Goal: Find specific page/section: Find specific page/section

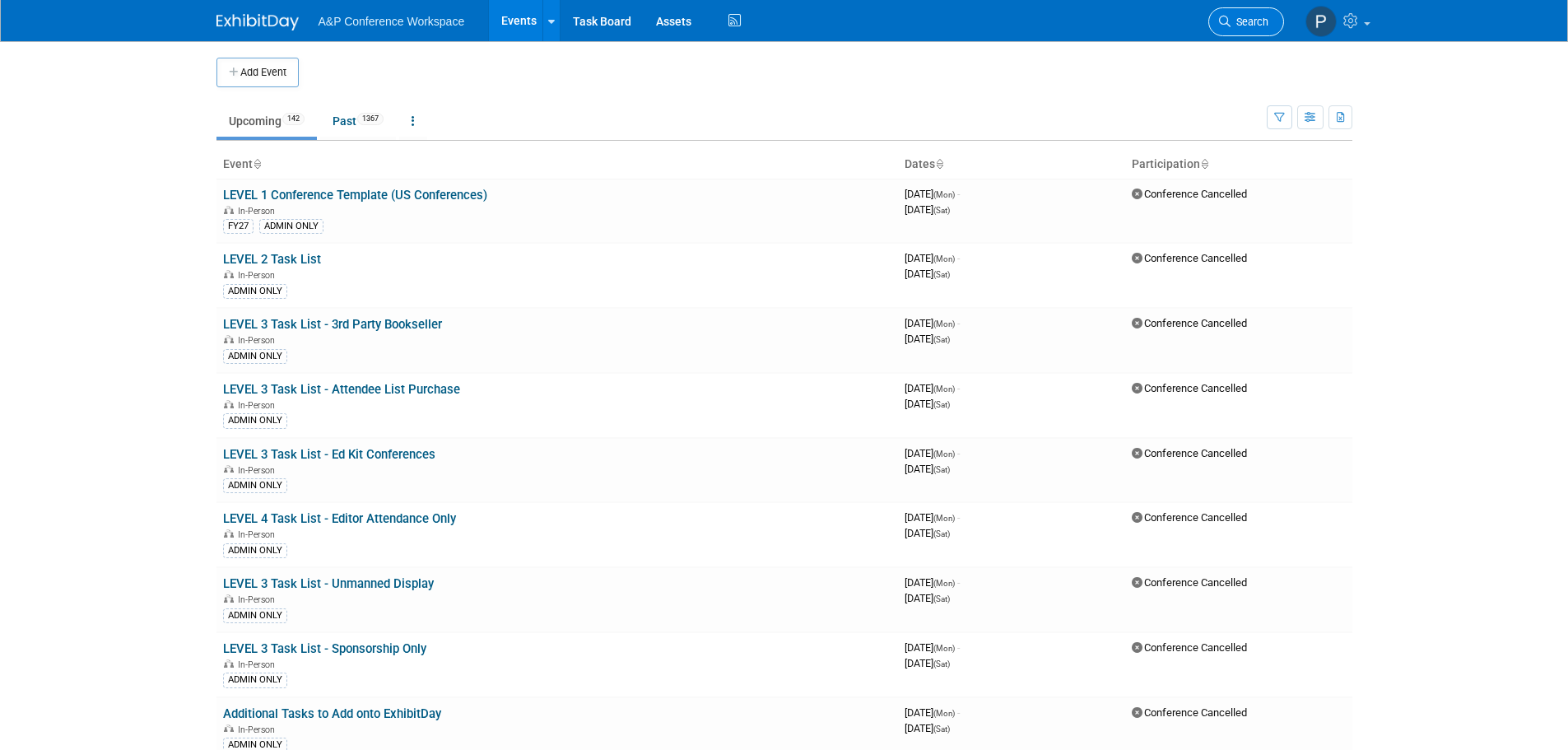
click at [1210, 19] on link "Search" at bounding box center [1246, 22] width 75 height 29
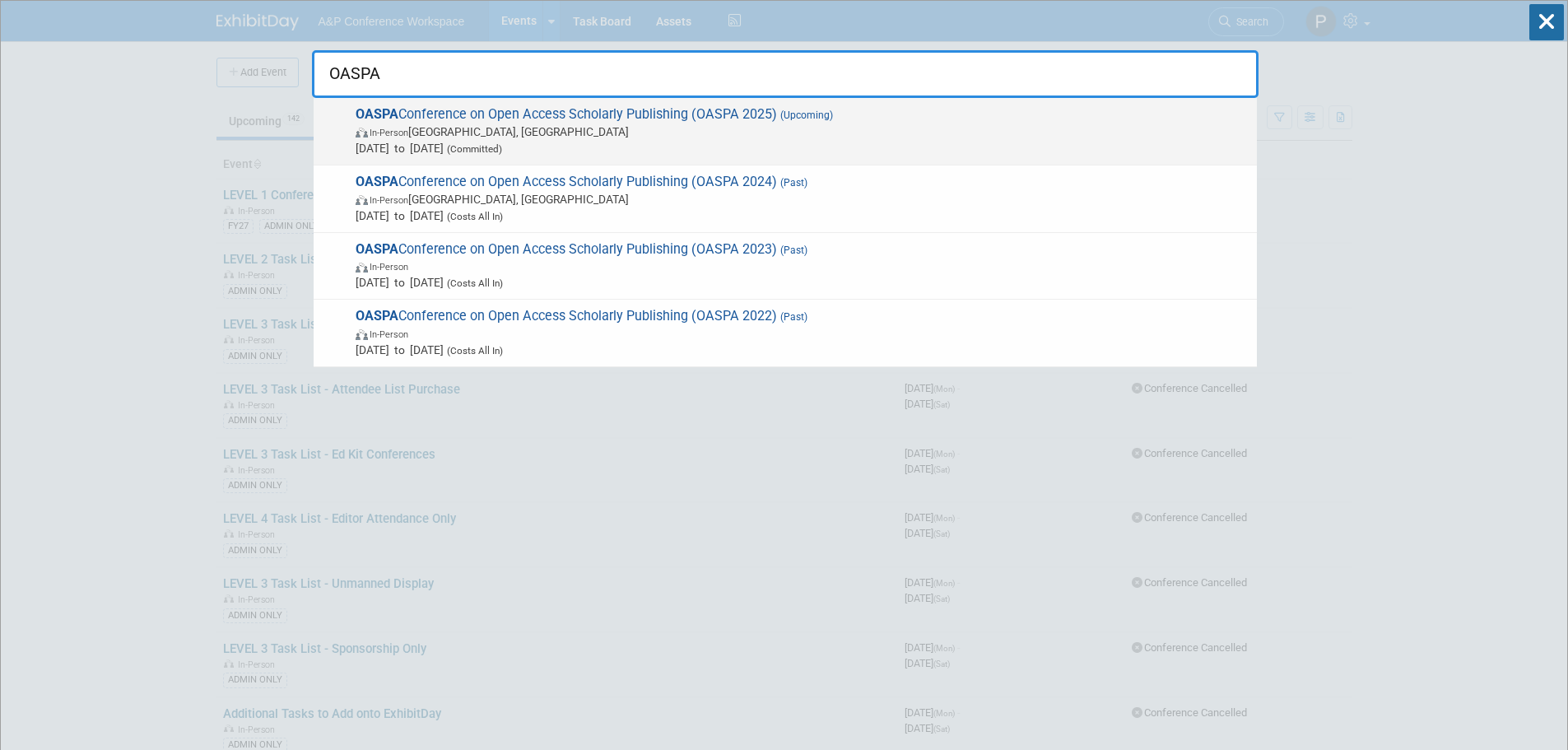
type input "OASPA"
click at [446, 117] on span "OASPA Conference on Open Access Scholarly Publishing (OASPA 2025) (Upcoming) In…" at bounding box center [800, 132] width 899 height 50
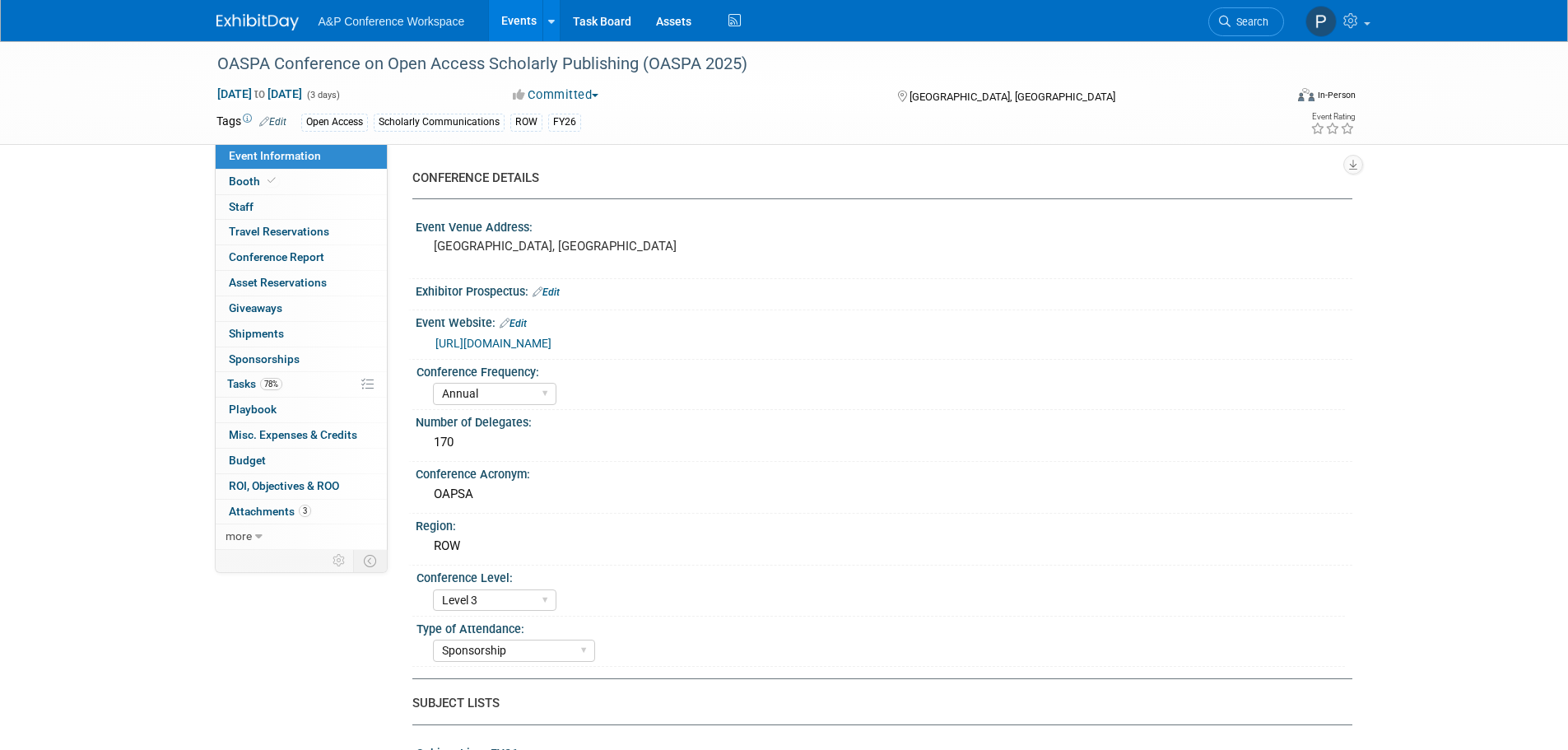
select select "Annual"
select select "Level 3"
select select "Sponsorship"
select select "Scholarly Communications"
select select "Open Access"
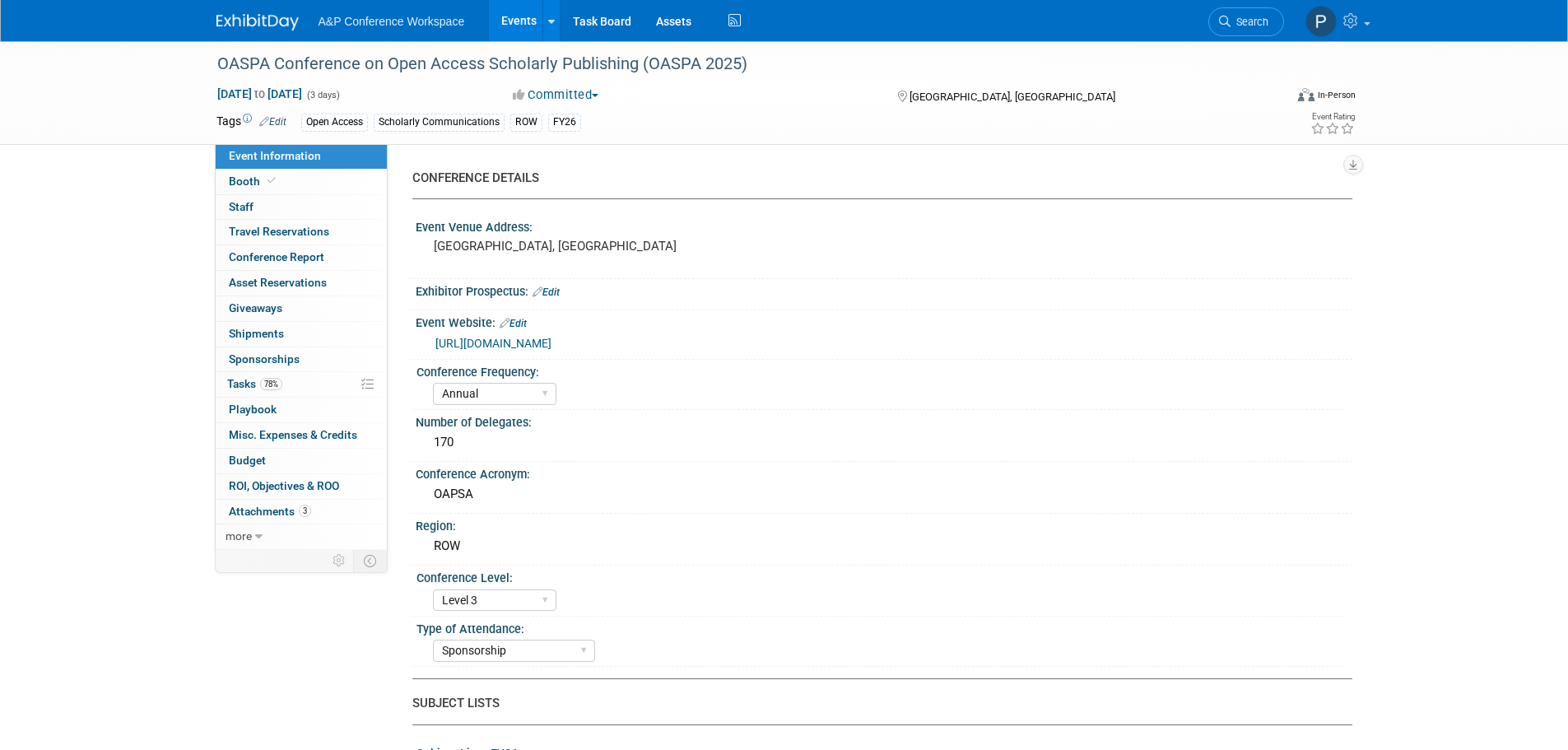
select select "Hannah Siegel"
select select "Phoebe Murphy-Dunn"
select select "Open Access Awareness​"
click at [300, 384] on link "78% Tasks 78%" at bounding box center [301, 385] width 171 height 25
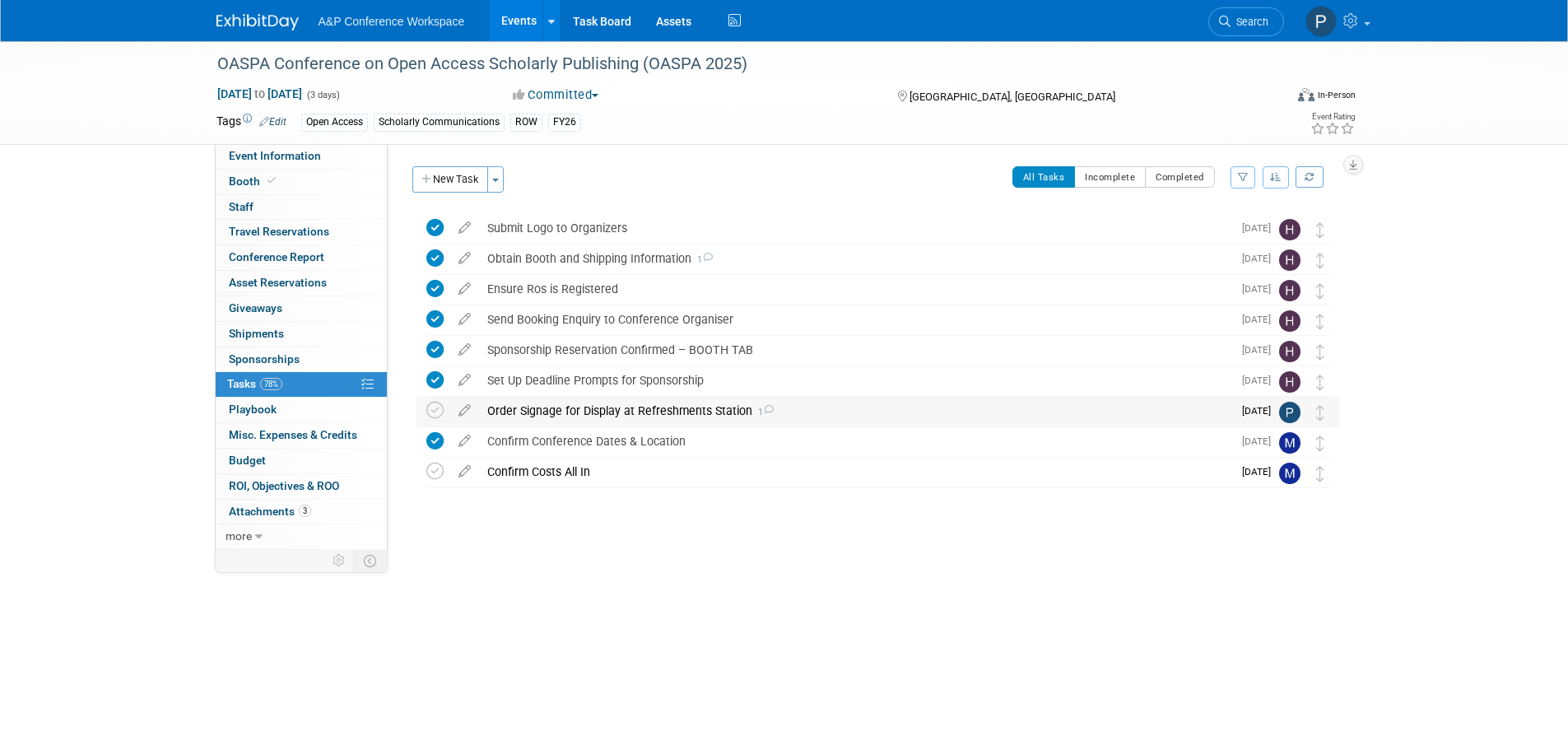
click at [609, 411] on div "Order Signage for Display at Refreshments Station 1" at bounding box center [855, 410] width 754 height 28
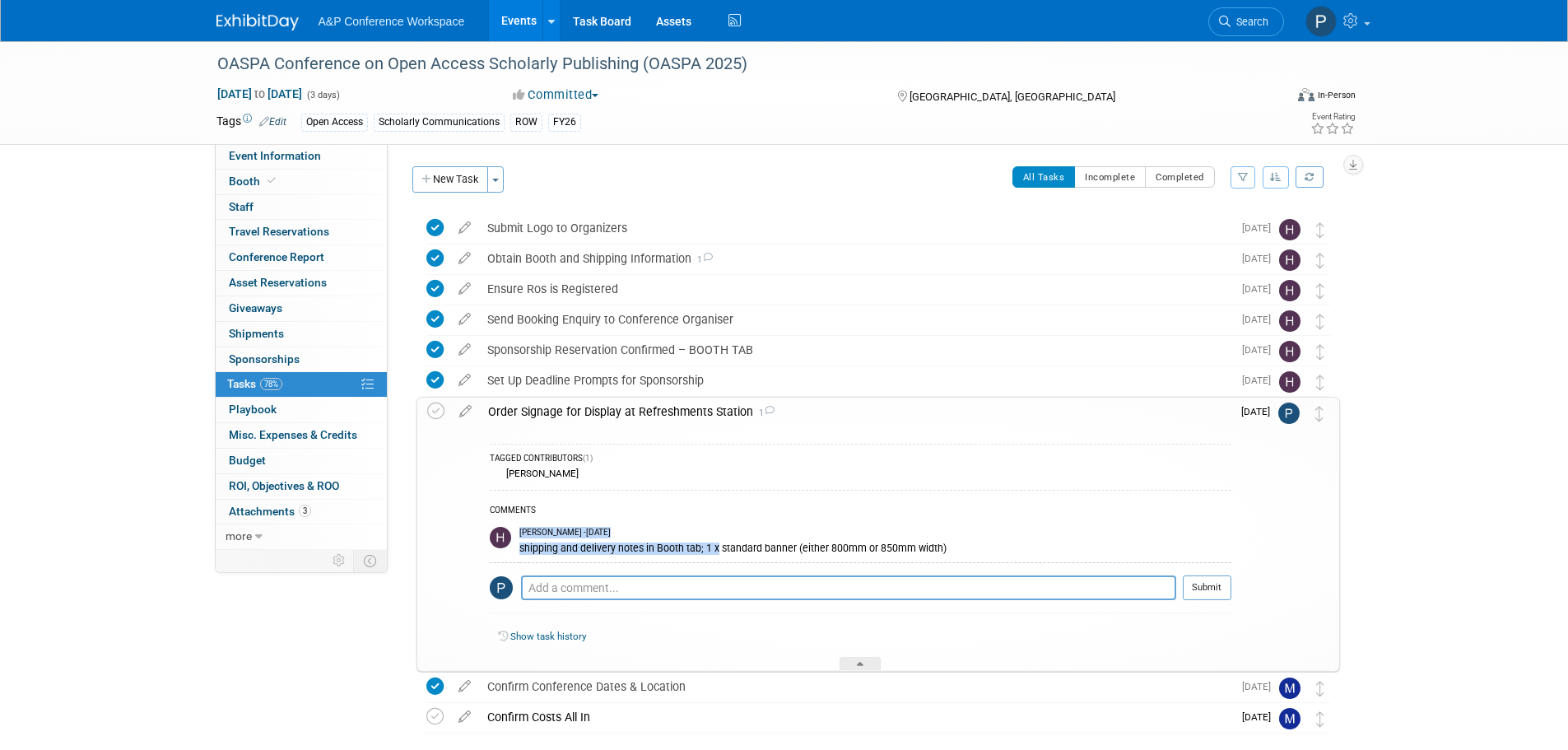
drag, startPoint x: 513, startPoint y: 545, endPoint x: 768, endPoint y: 544, distance: 255.0
click at [715, 544] on tr "Hannah Siegel - 15 days ago shipping and delivery notes in Booth tab; 1 x stand…" at bounding box center [860, 541] width 742 height 42
click at [866, 544] on div "shipping and delivery notes in Booth tab; 1 x standard banner (either 800mm or …" at bounding box center [875, 547] width 712 height 15
drag, startPoint x: 941, startPoint y: 549, endPoint x: 799, endPoint y: 555, distance: 142.1
click at [799, 555] on div "shipping and delivery notes in Booth tab; 1 x standard banner (either 800mm or …" at bounding box center [875, 547] width 712 height 15
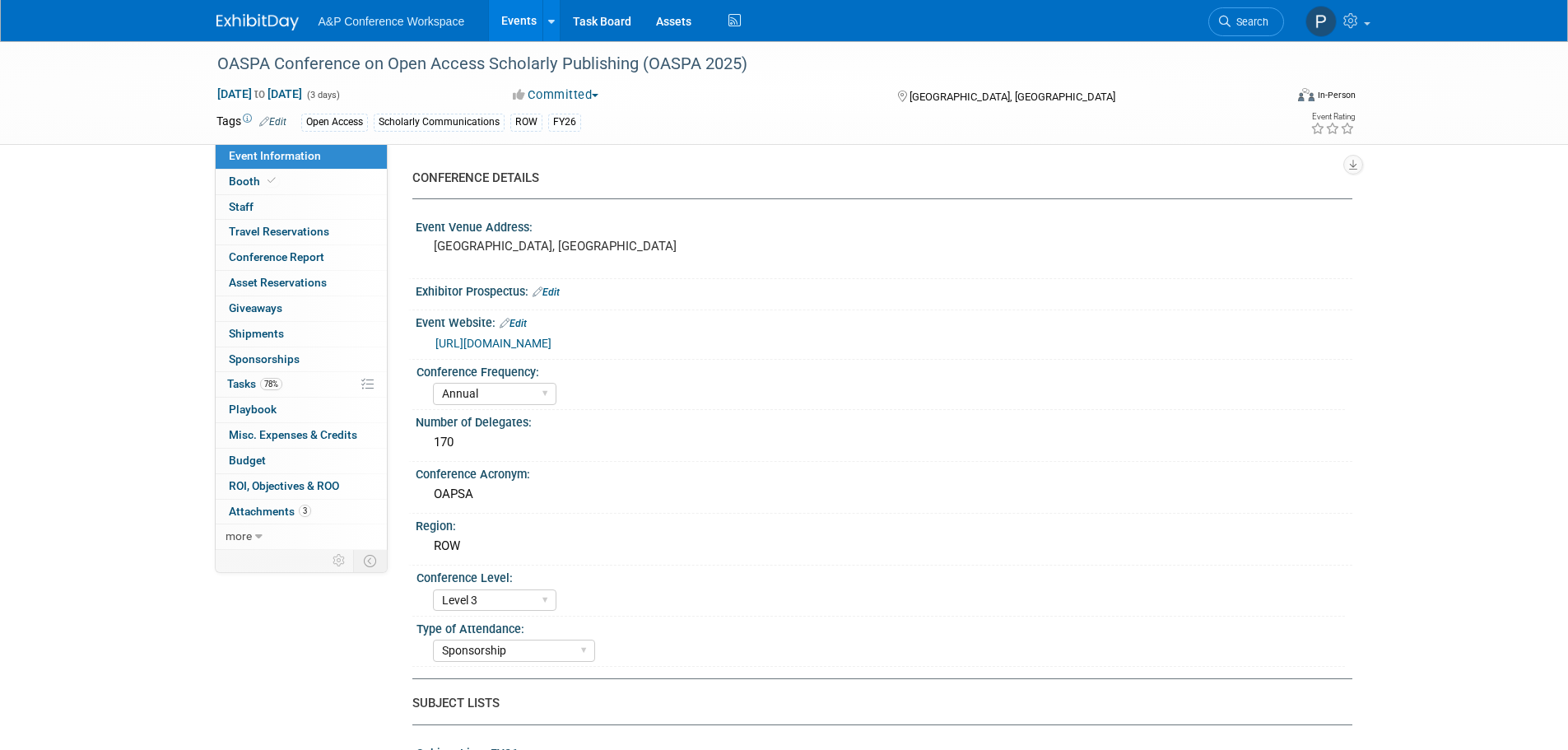
select select "Annual"
select select "Level 3"
select select "Sponsorship"
select select "Scholarly Communications"
select select "Open Access"
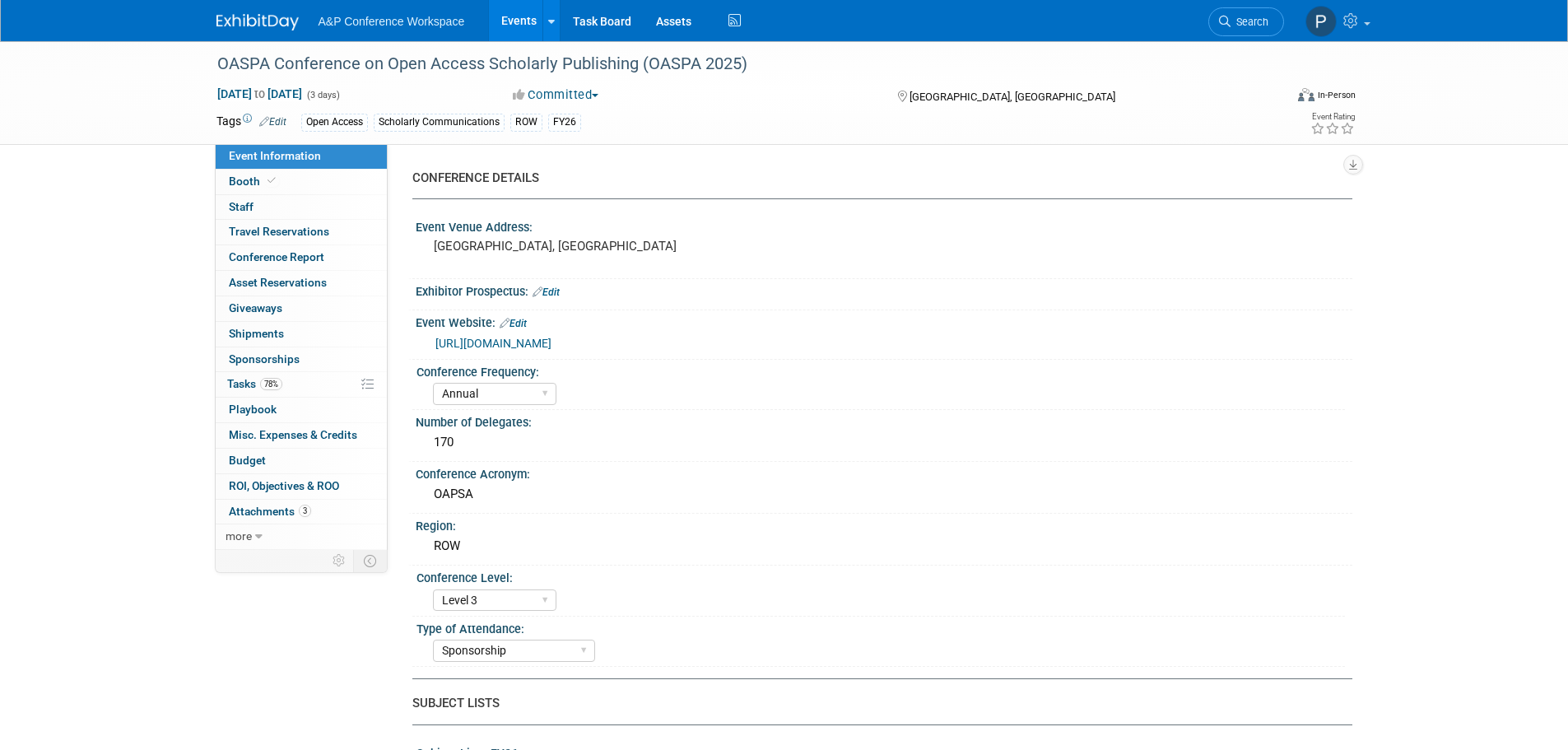
select select "Hannah Siegel"
select select "Phoebe Murphy-Dunn"
select select "Open Access Awareness​"
